Goal: Information Seeking & Learning: Learn about a topic

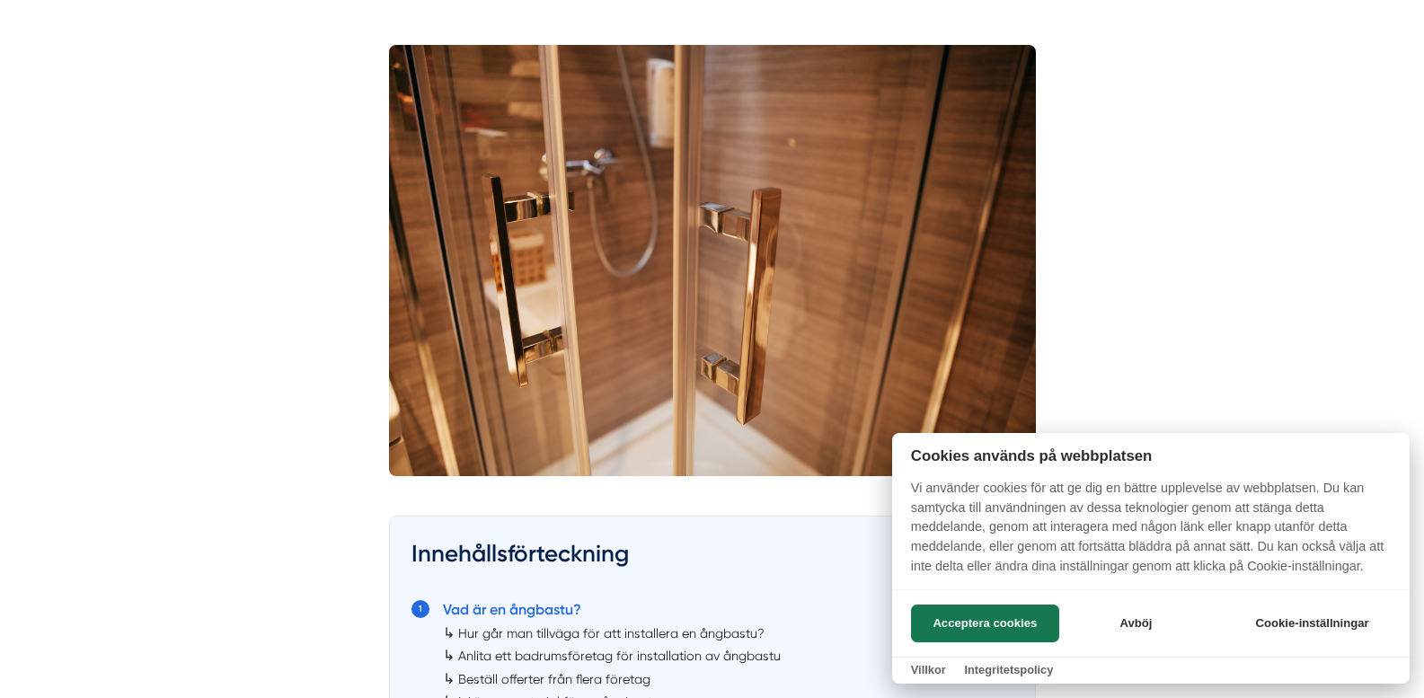
scroll to position [539, 0]
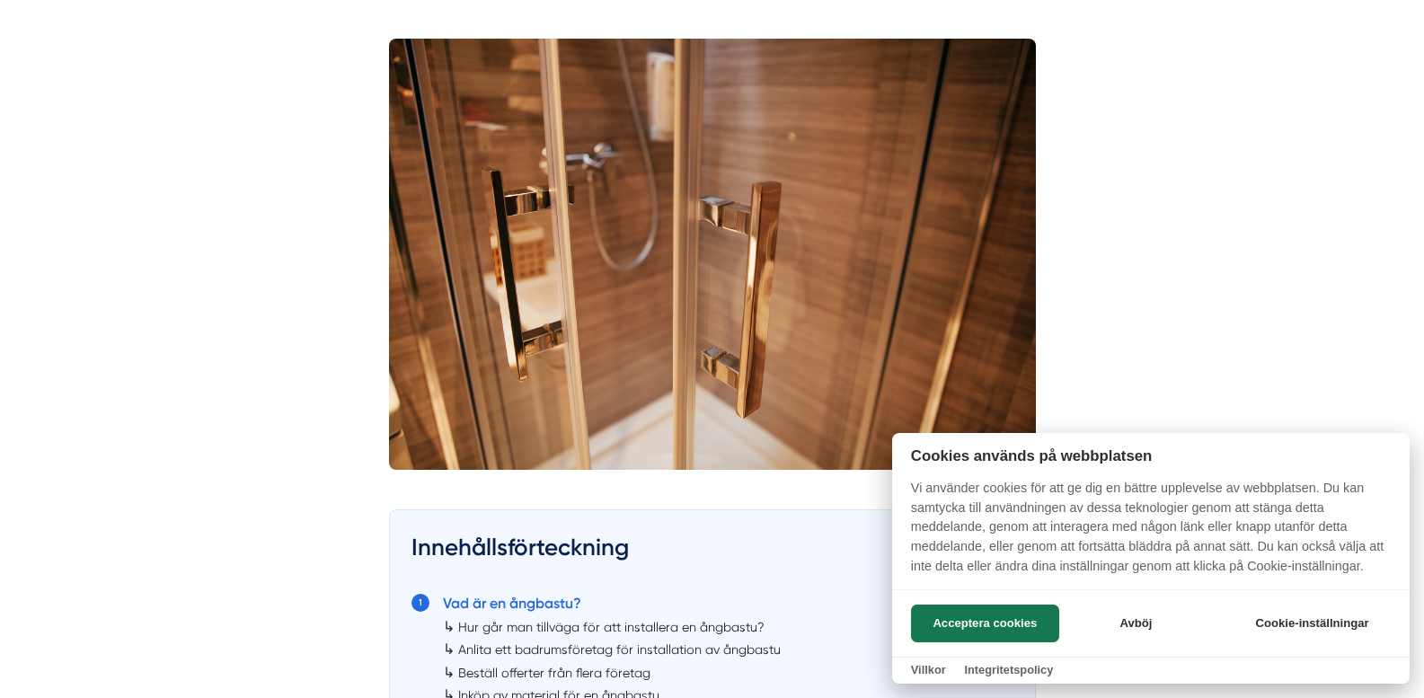
drag, startPoint x: 1032, startPoint y: 621, endPoint x: 916, endPoint y: 608, distance: 117.5
click at [1031, 623] on button "Acceptera cookies" at bounding box center [985, 624] width 148 height 38
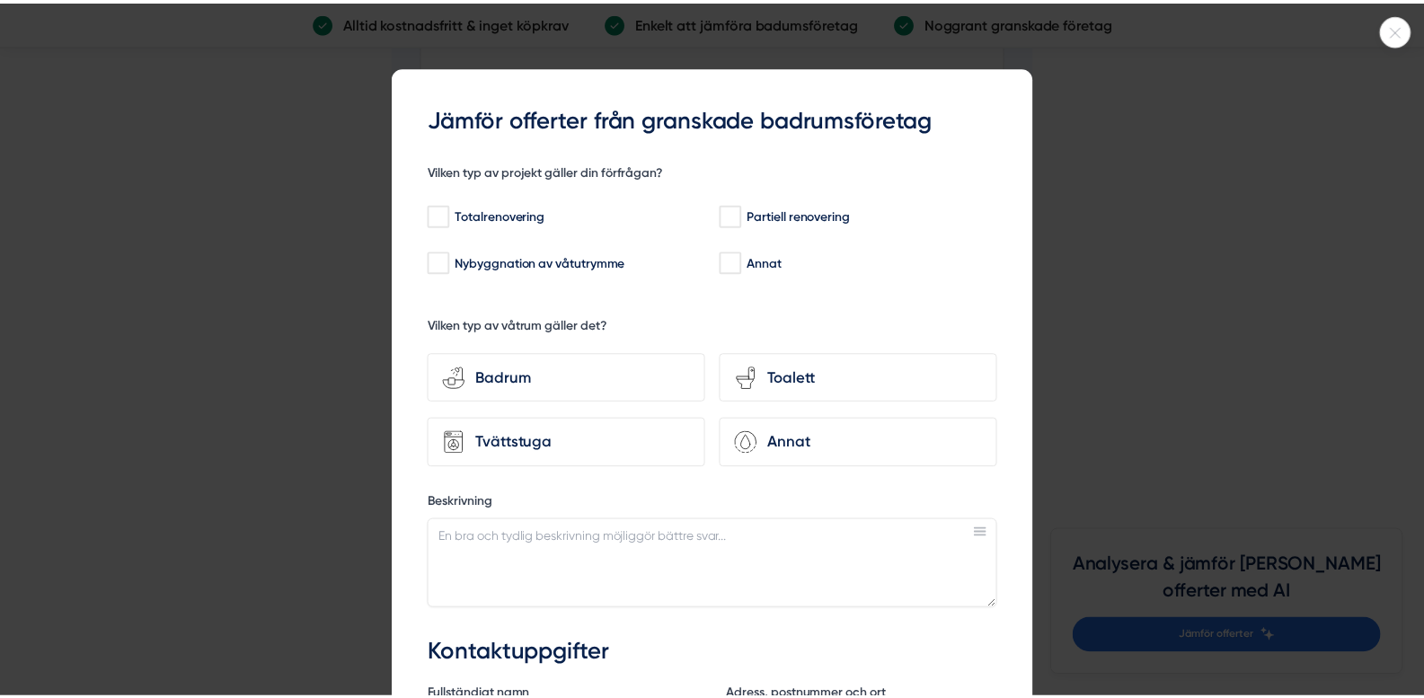
scroll to position [4762, 0]
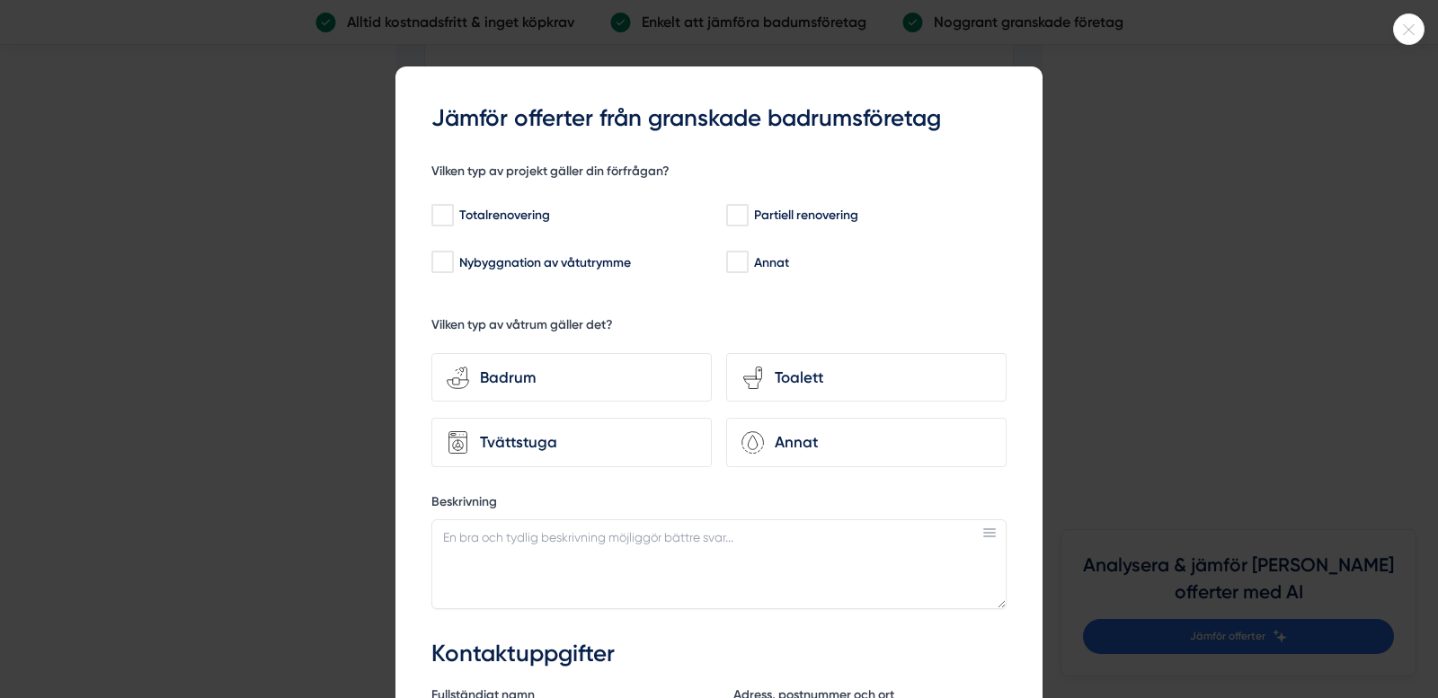
click at [1399, 29] on icon at bounding box center [1409, 29] width 30 height 11
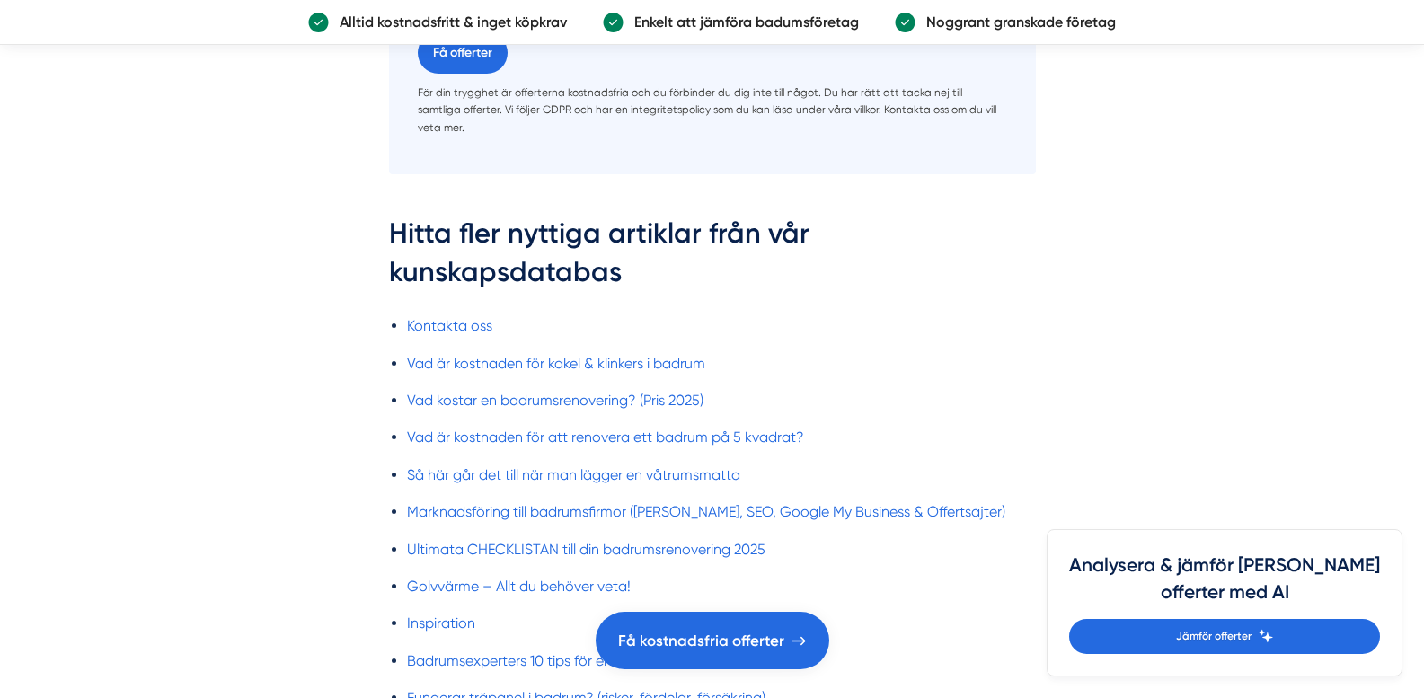
scroll to position [5391, 0]
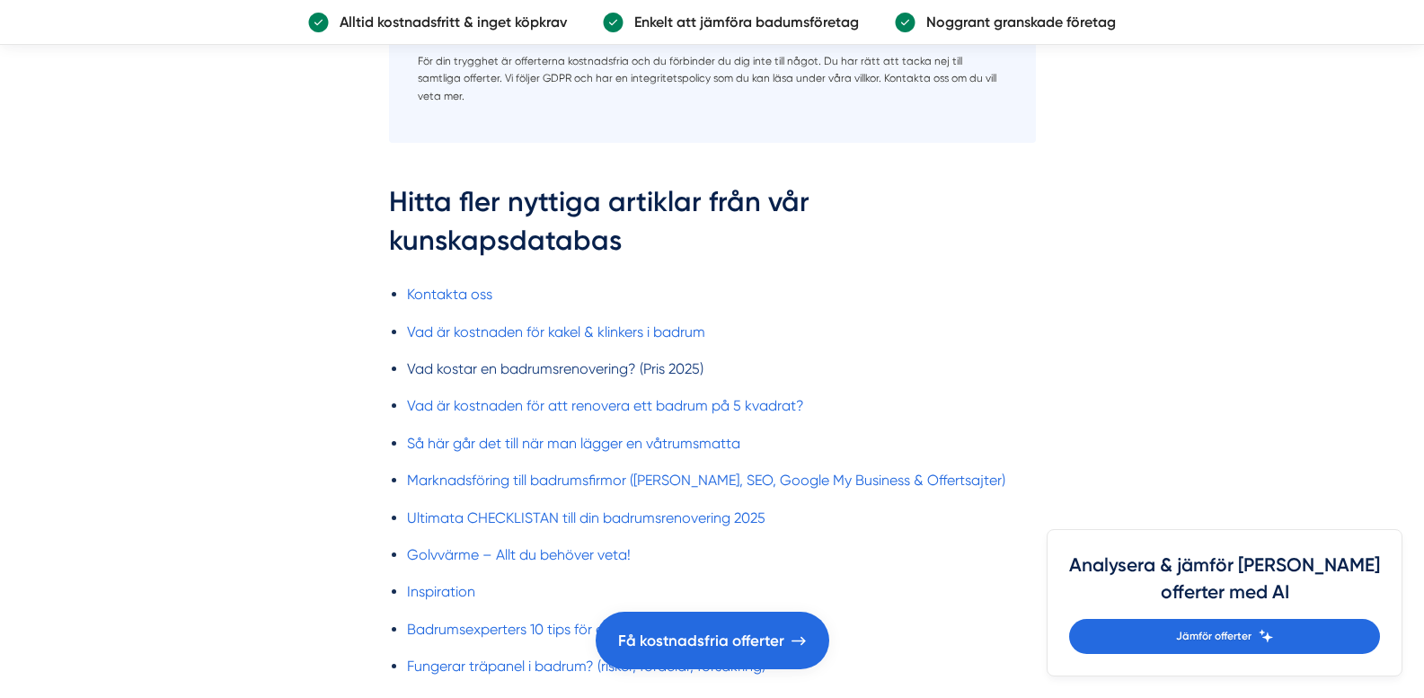
click at [452, 360] on link "Vad kostar en badrumsrenovering? (Pris 2025)" at bounding box center [555, 368] width 297 height 17
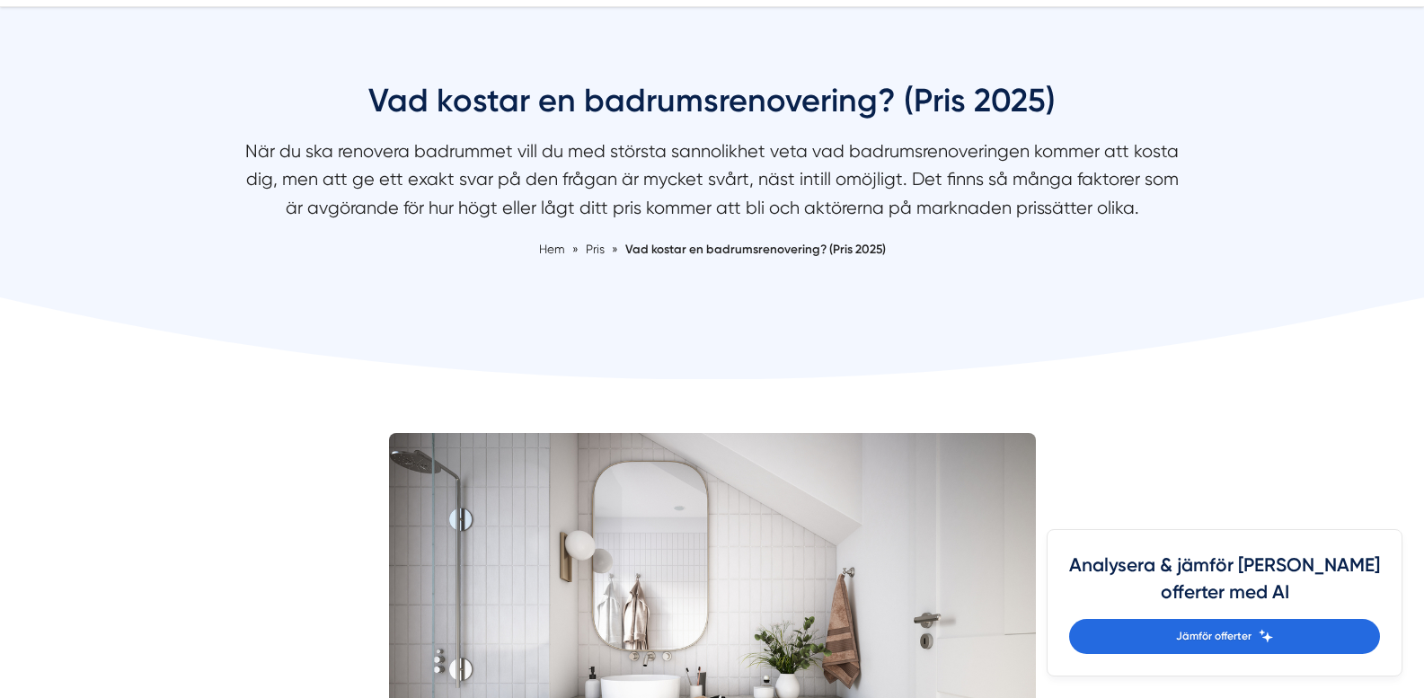
scroll to position [90, 0]
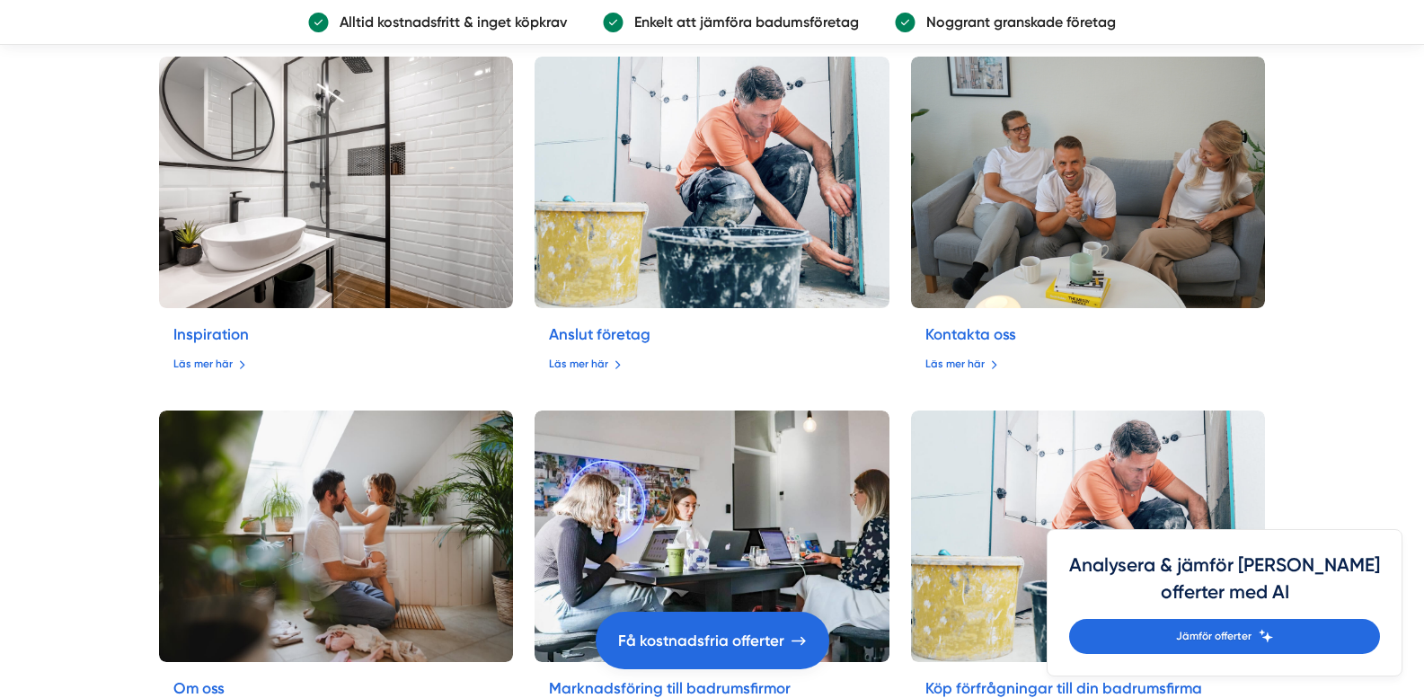
scroll to position [7368, 0]
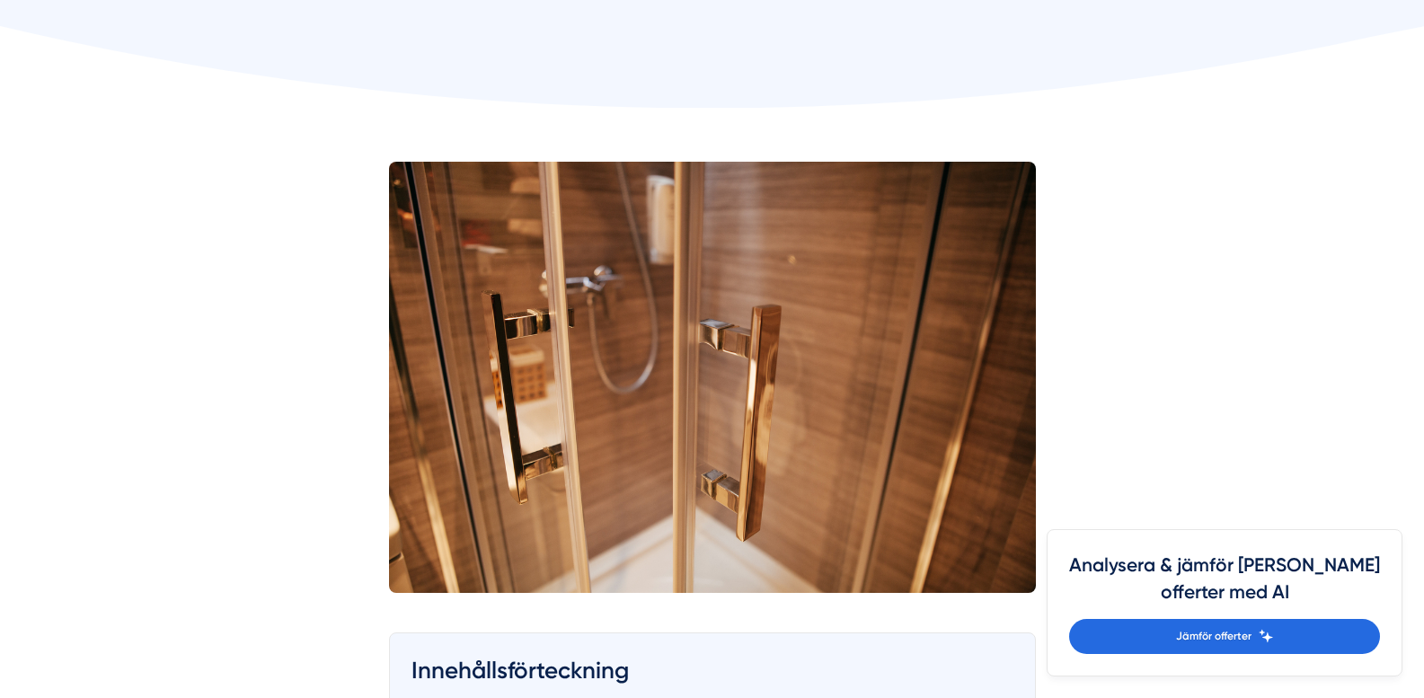
scroll to position [449, 0]
